Goal: Task Accomplishment & Management: Manage account settings

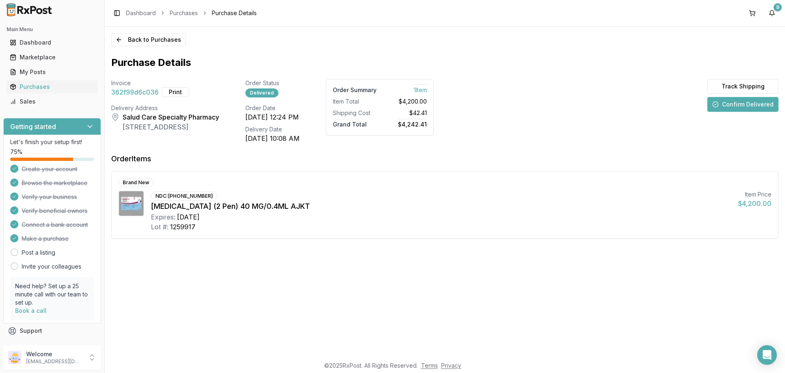
click at [732, 108] on button "Confirm Delivered" at bounding box center [743, 104] width 71 height 15
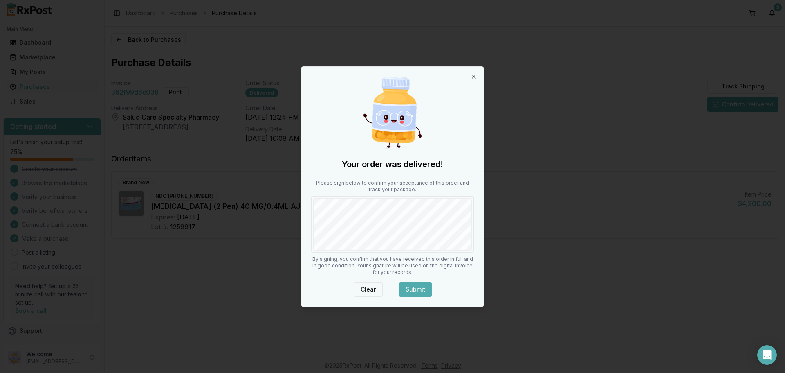
click at [370, 284] on button "Clear" at bounding box center [368, 289] width 29 height 15
click at [416, 284] on button "Submit" at bounding box center [415, 289] width 33 height 15
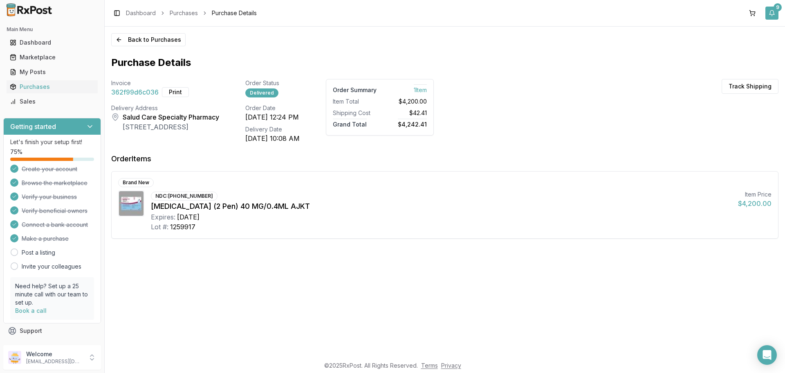
click at [773, 13] on button "9" at bounding box center [772, 13] width 13 height 13
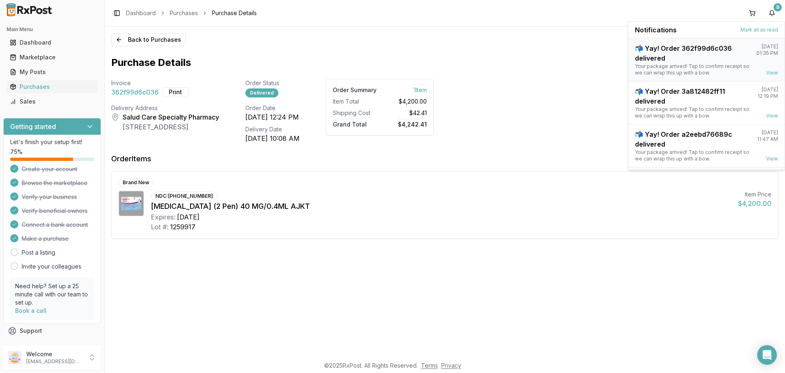
click at [672, 52] on div "📬 Yay! Order 362f99d6c036 delivered" at bounding box center [692, 53] width 115 height 20
click at [46, 60] on div "Marketplace" at bounding box center [52, 57] width 85 height 8
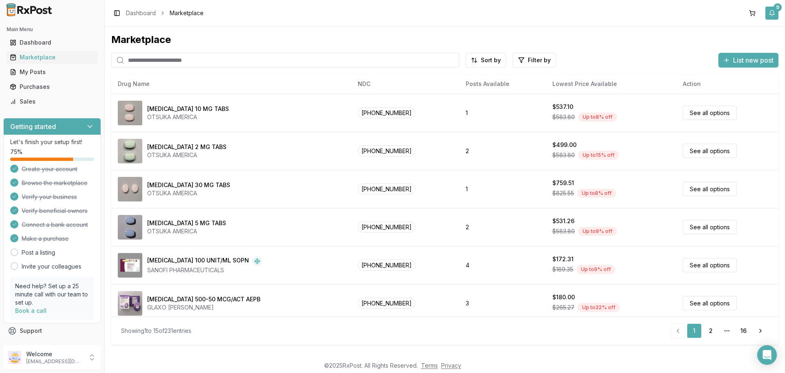
click at [774, 15] on button "9" at bounding box center [772, 13] width 13 height 13
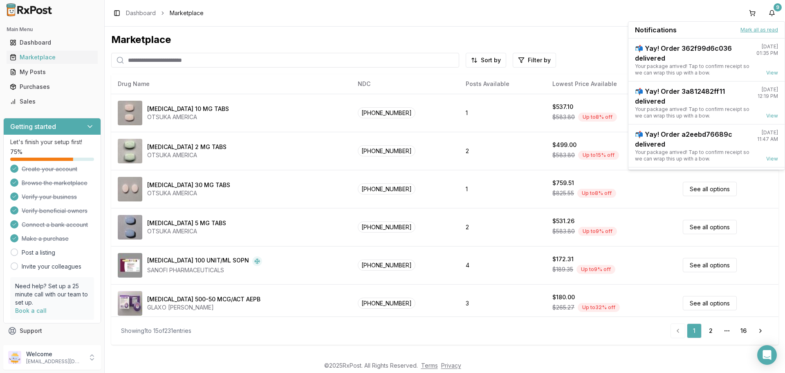
click at [747, 32] on button "Mark all as read" at bounding box center [760, 30] width 38 height 7
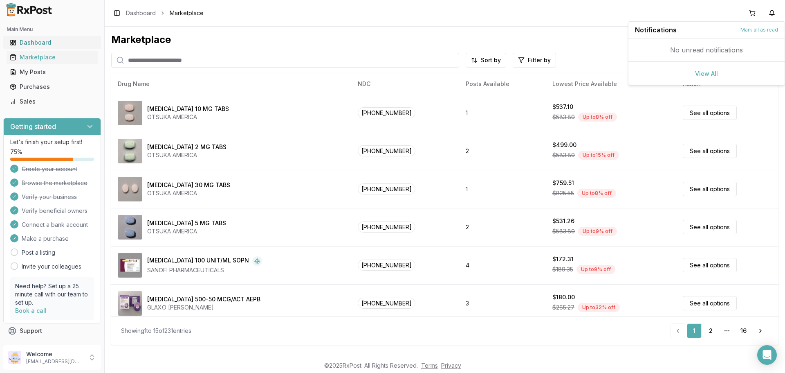
click at [33, 43] on div "Dashboard" at bounding box center [52, 42] width 85 height 8
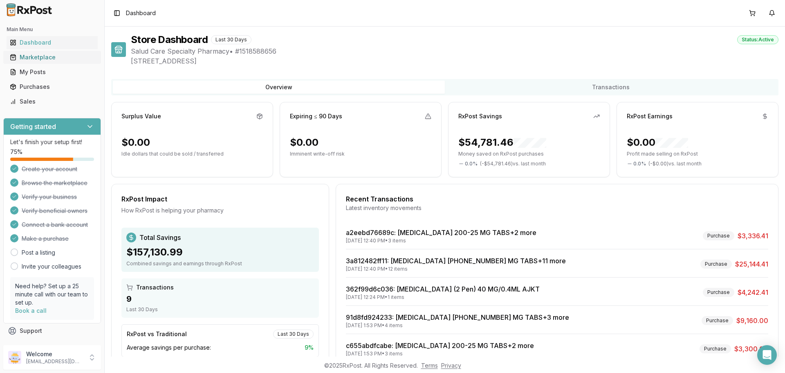
click at [34, 58] on div "Marketplace" at bounding box center [52, 57] width 85 height 8
